Goal: Navigation & Orientation: Find specific page/section

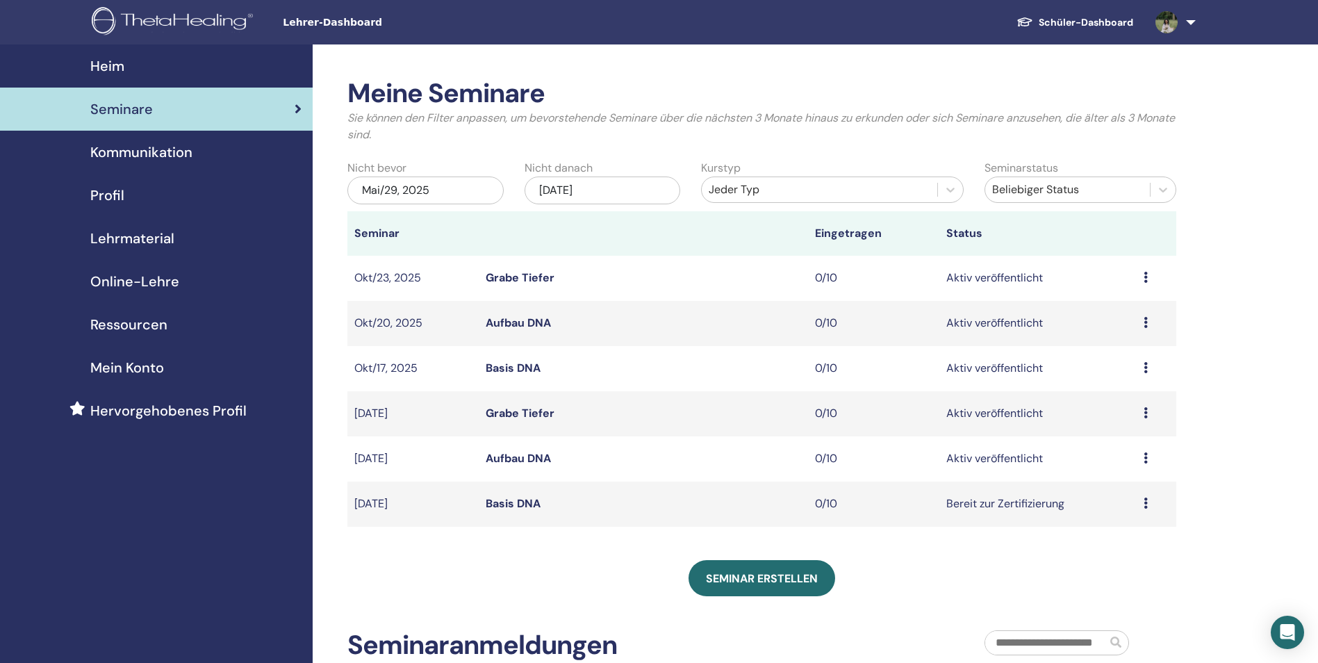
click at [1099, 18] on link "Schüler-Dashboard" at bounding box center [1074, 23] width 139 height 26
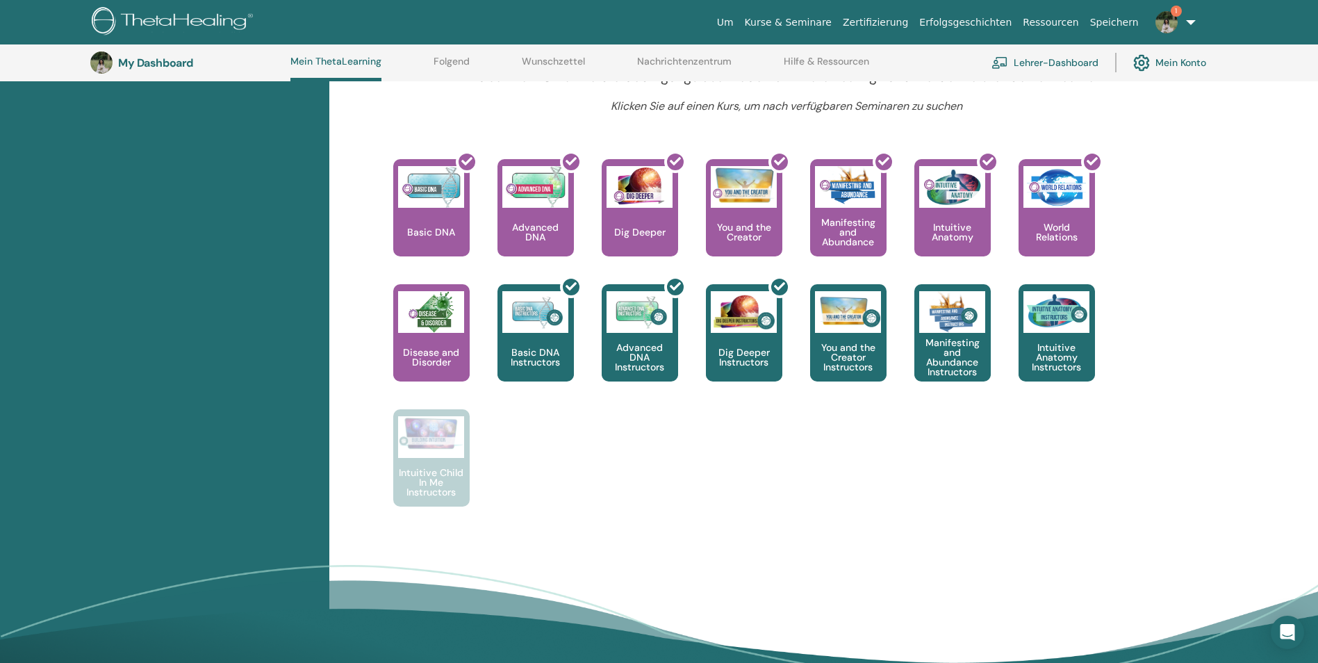
scroll to position [523, 0]
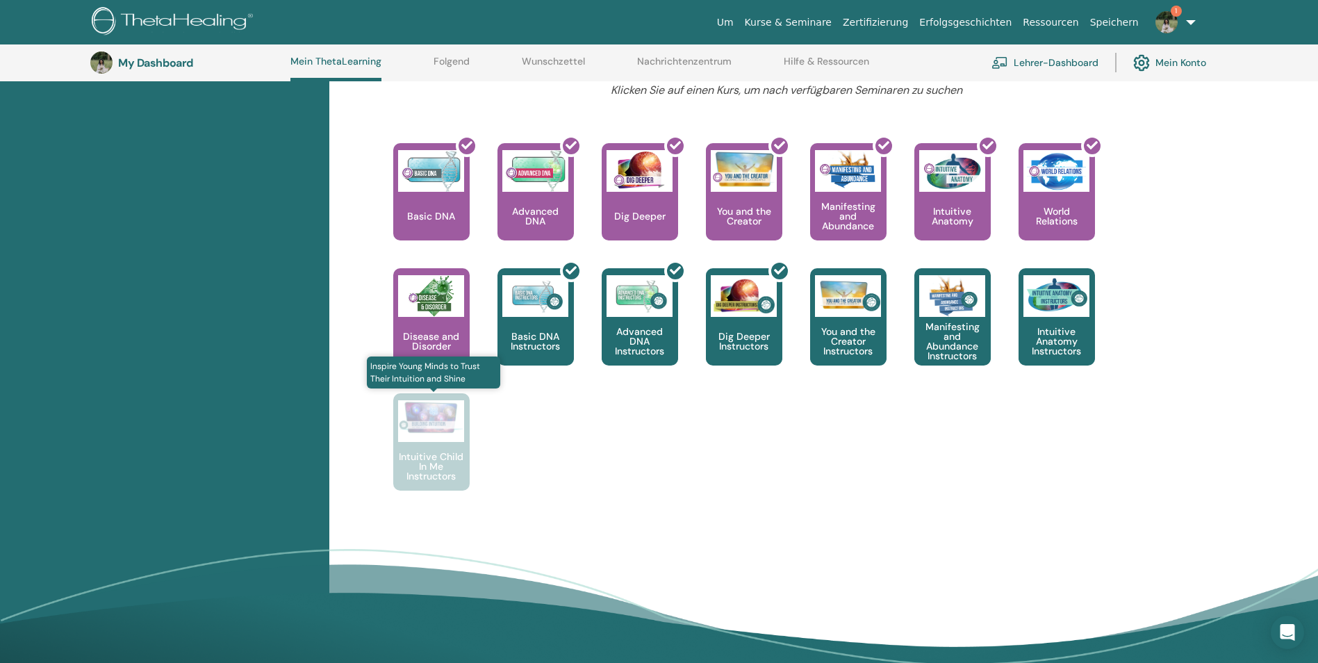
click at [458, 440] on div at bounding box center [431, 421] width 66 height 42
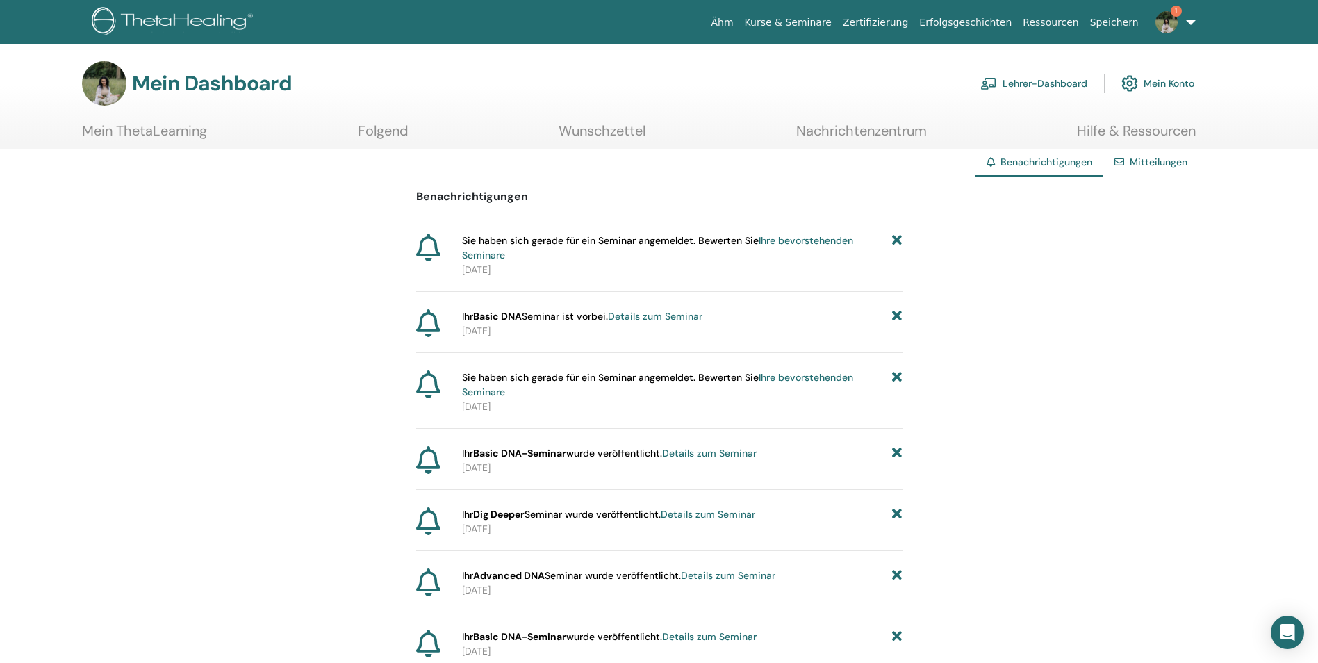
click at [491, 258] on link "Ihre bevorstehenden Seminare" at bounding box center [657, 247] width 391 height 27
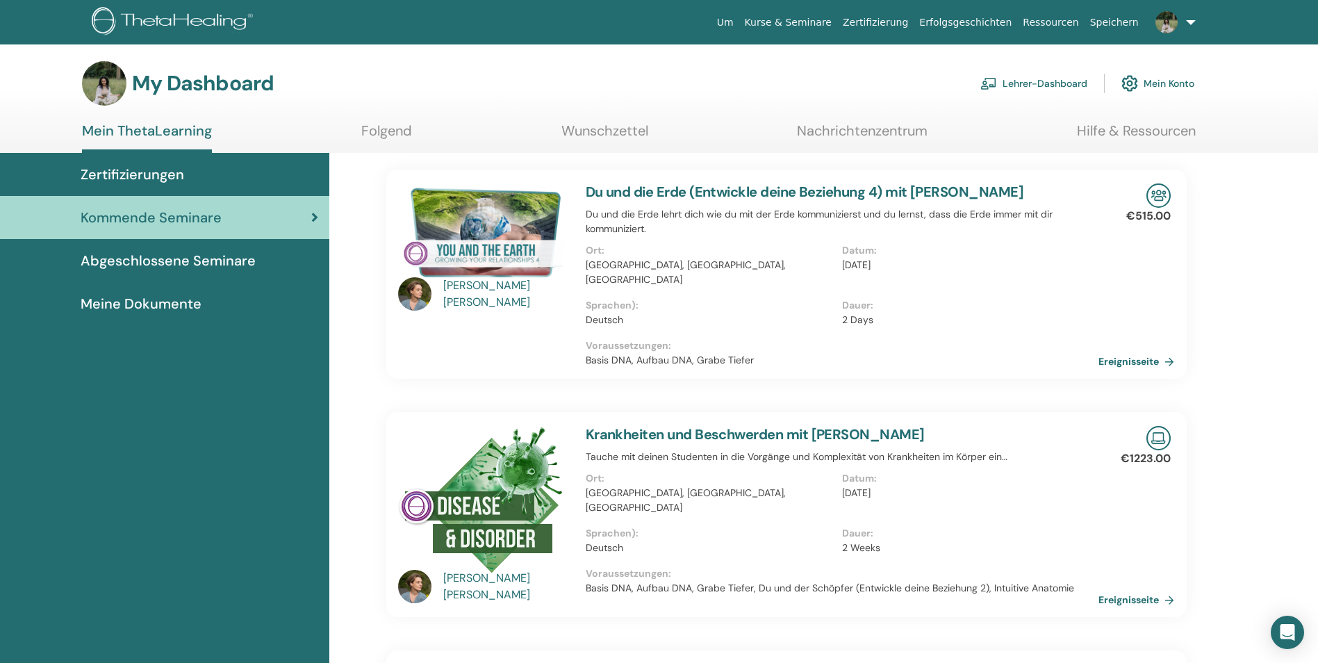
click at [825, 24] on link "Kurse & Seminare" at bounding box center [788, 23] width 98 height 26
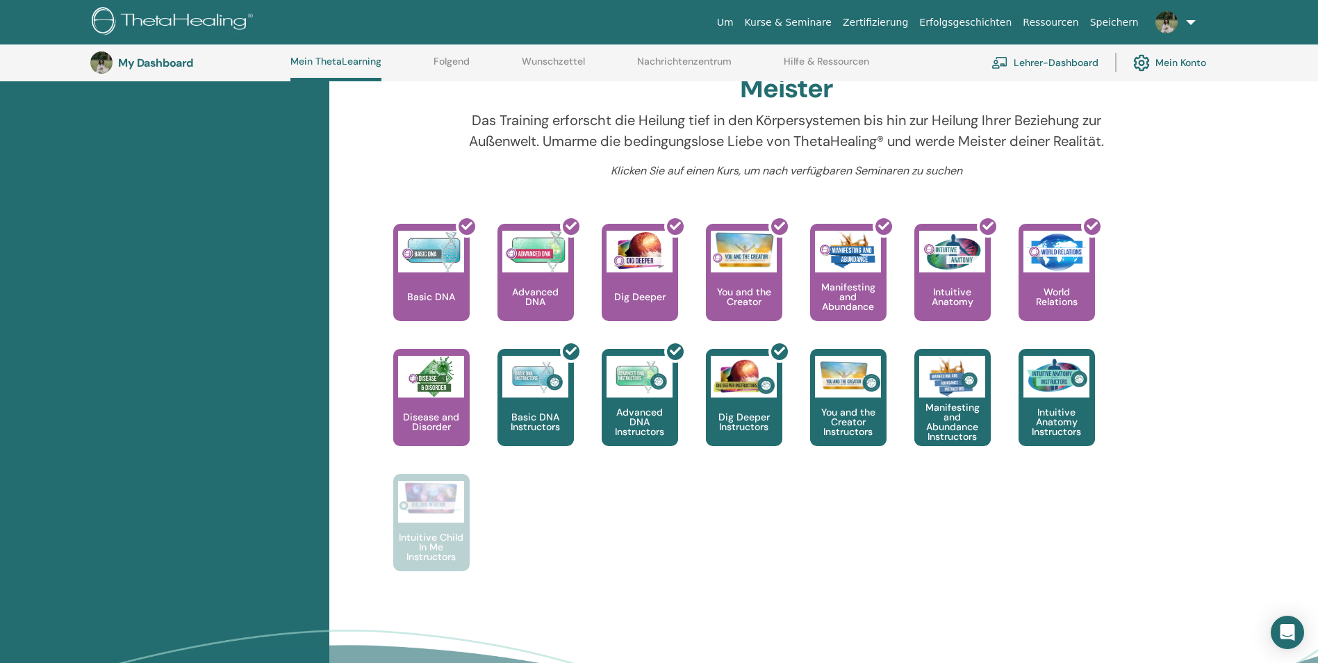
scroll to position [454, 0]
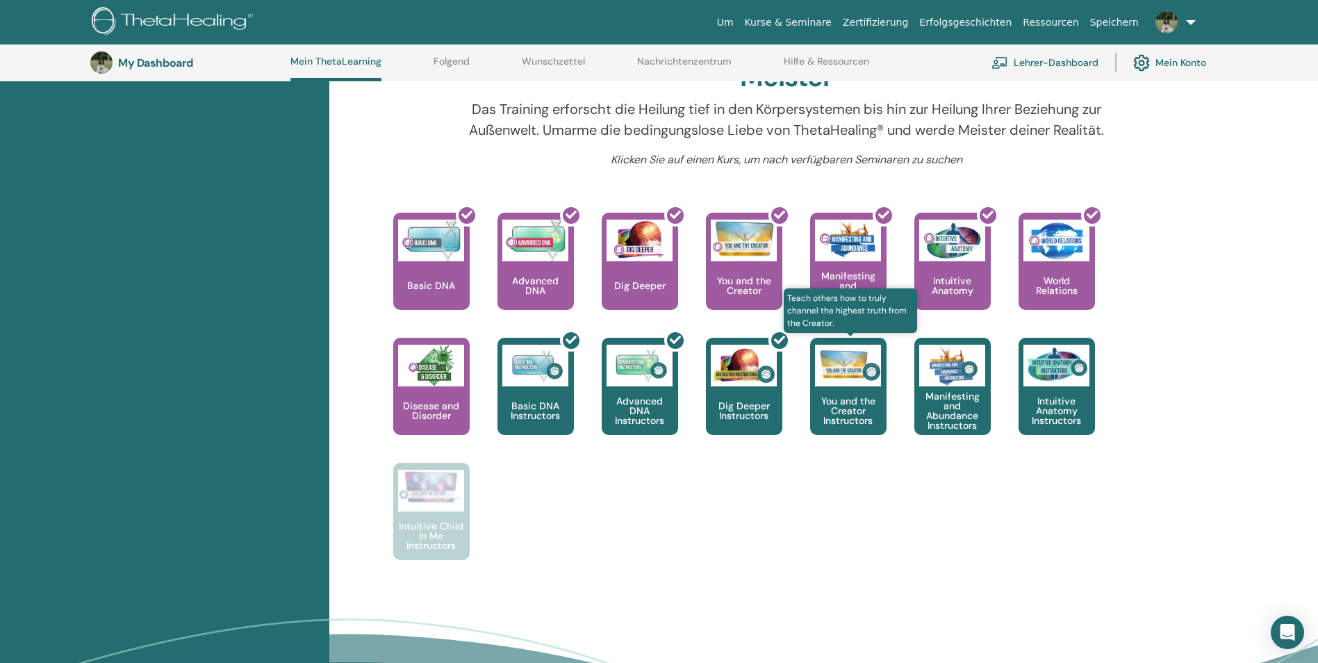
click at [835, 368] on img at bounding box center [848, 366] width 66 height 42
